Goal: Navigation & Orientation: Find specific page/section

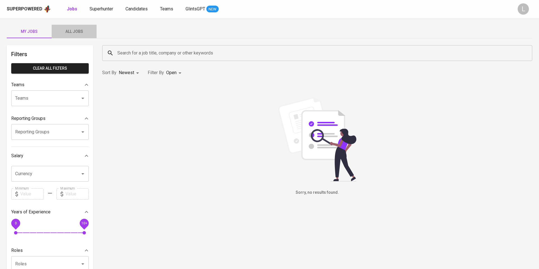
click at [76, 34] on span "All Jobs" at bounding box center [74, 31] width 38 height 7
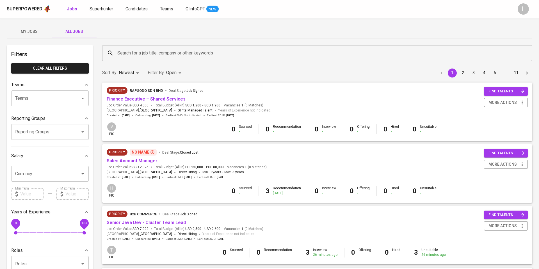
click at [153, 100] on link "Finance Executive – Shared Services" at bounding box center [146, 98] width 79 height 5
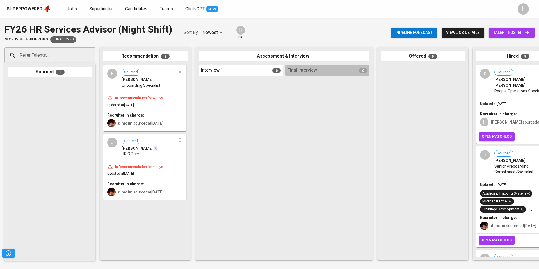
click at [459, 34] on span "view job details" at bounding box center [463, 32] width 34 height 7
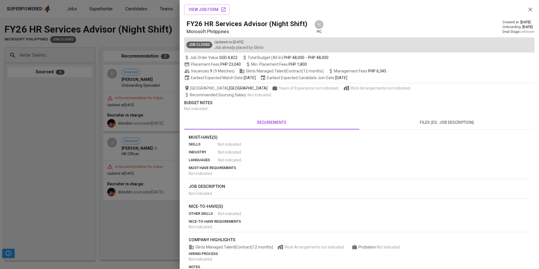
click at [534, 12] on div "view job form" at bounding box center [359, 9] width 350 height 10
click at [530, 8] on icon "button" at bounding box center [530, 9] width 7 height 7
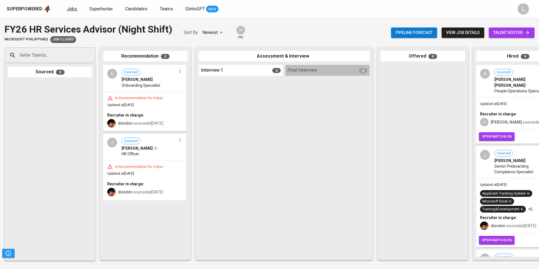
click at [68, 10] on span "Jobs" at bounding box center [72, 8] width 10 height 5
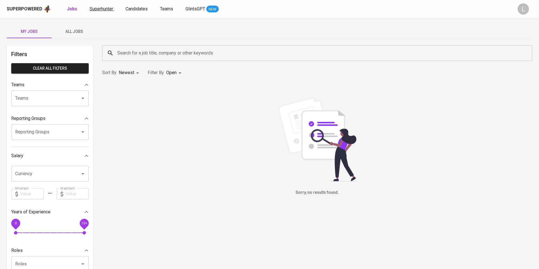
click at [95, 9] on span "Superhunter" at bounding box center [102, 8] width 24 height 5
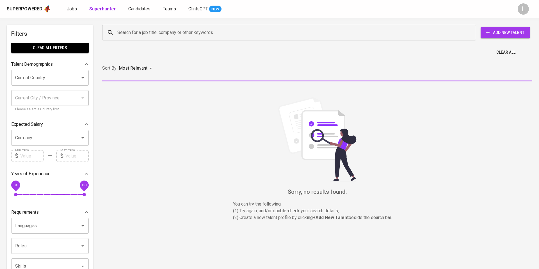
click at [140, 9] on span "Candidates" at bounding box center [139, 8] width 22 height 5
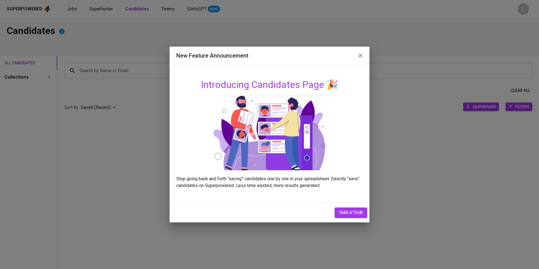
click at [361, 56] on icon "button" at bounding box center [360, 56] width 4 height 4
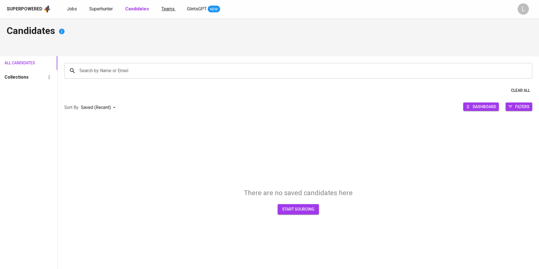
click at [168, 10] on span "Teams" at bounding box center [167, 8] width 13 height 5
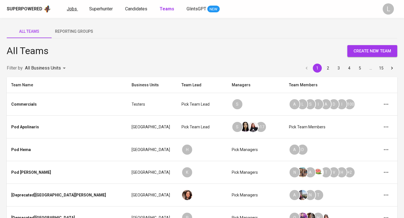
click at [69, 9] on span "Jobs" at bounding box center [72, 8] width 10 height 5
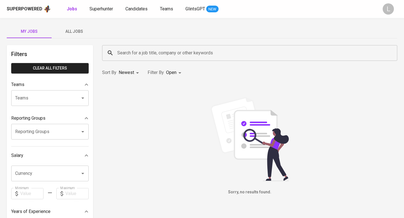
click at [70, 28] on button "All Jobs" at bounding box center [74, 31] width 45 height 13
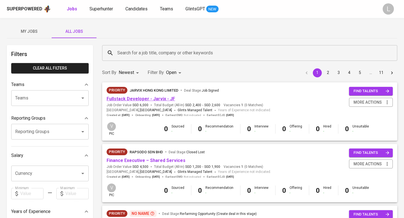
click at [132, 100] on link "Fullstack Developer - Jarvix - JF" at bounding box center [141, 98] width 68 height 5
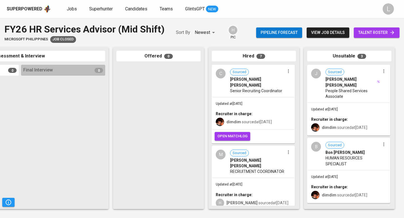
click at [149, 141] on div at bounding box center [158, 135] width 84 height 141
